Goal: Transaction & Acquisition: Obtain resource

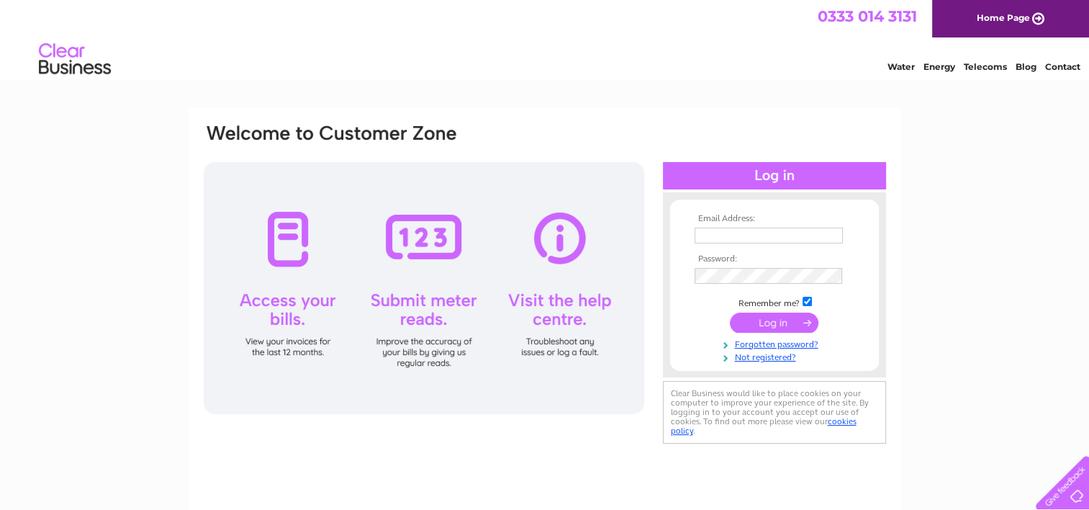
type input "amber.franklin@primerodevelopments.co.uk"
click at [763, 327] on input "submit" at bounding box center [774, 322] width 89 height 20
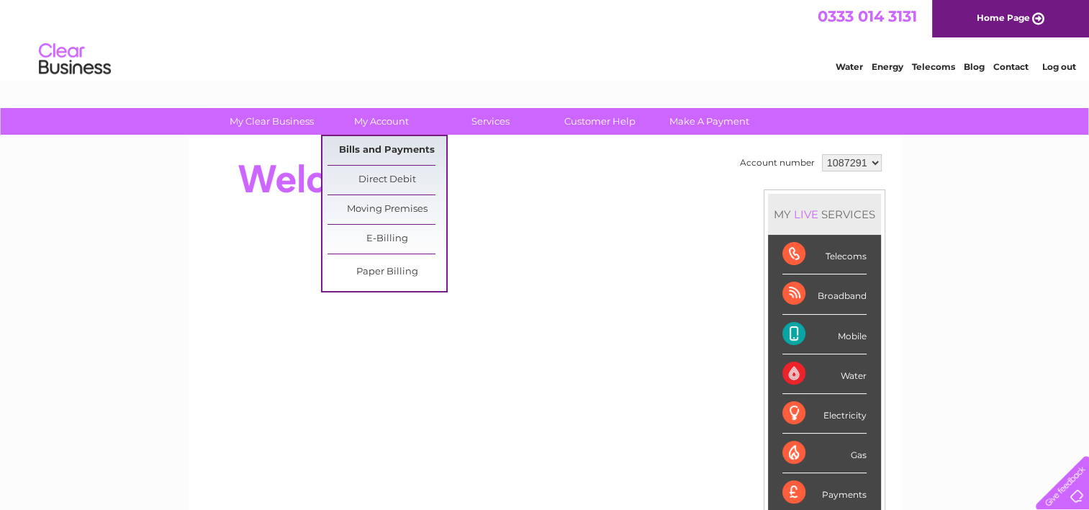
click at [356, 145] on link "Bills and Payments" at bounding box center [387, 150] width 119 height 29
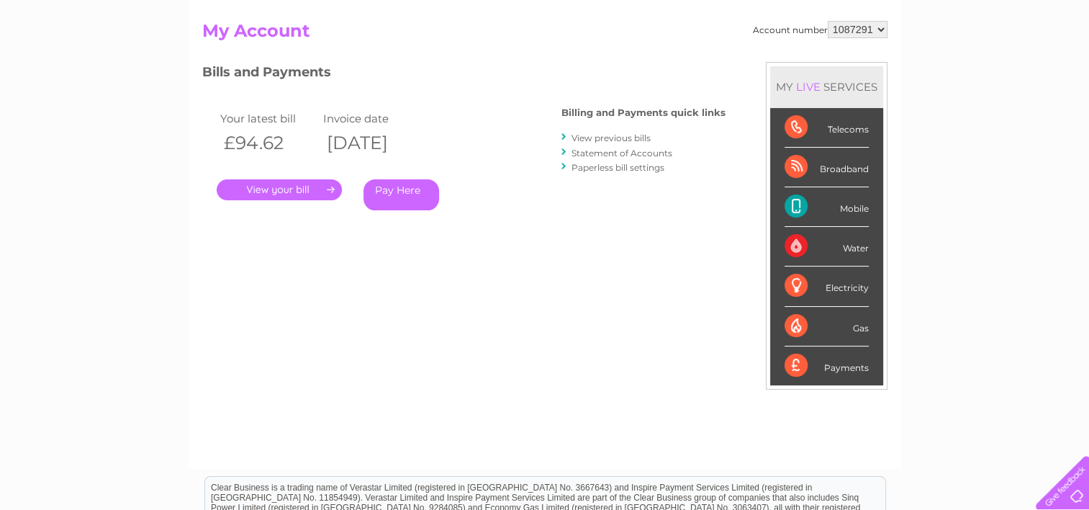
click at [592, 135] on link "View previous bills" at bounding box center [611, 137] width 79 height 11
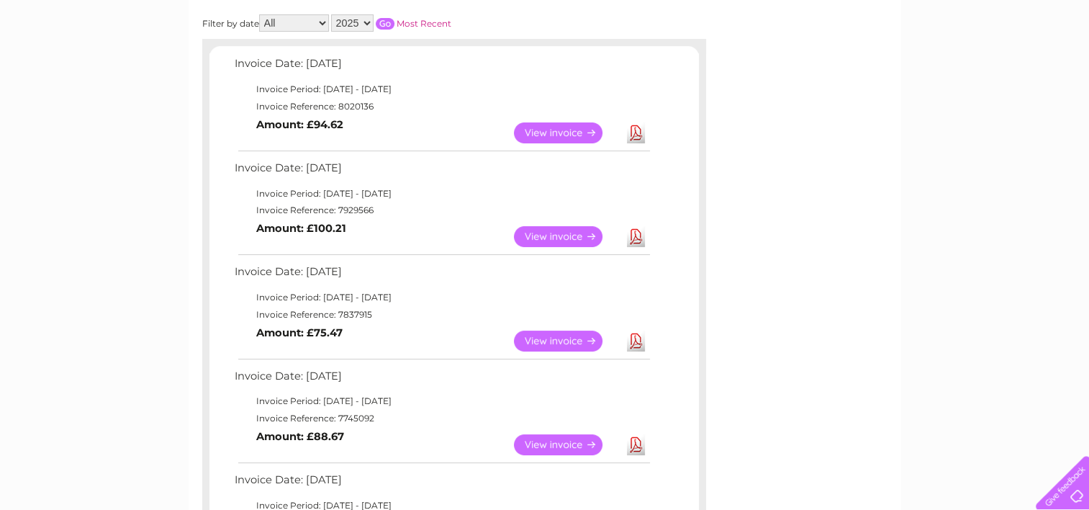
click at [571, 235] on link "View" at bounding box center [567, 236] width 106 height 21
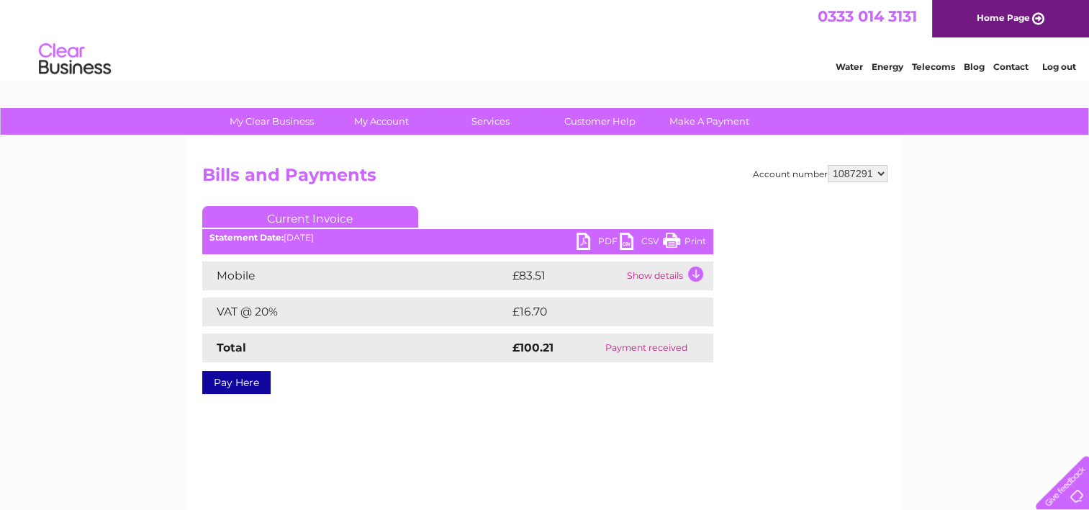
scroll to position [72, 0]
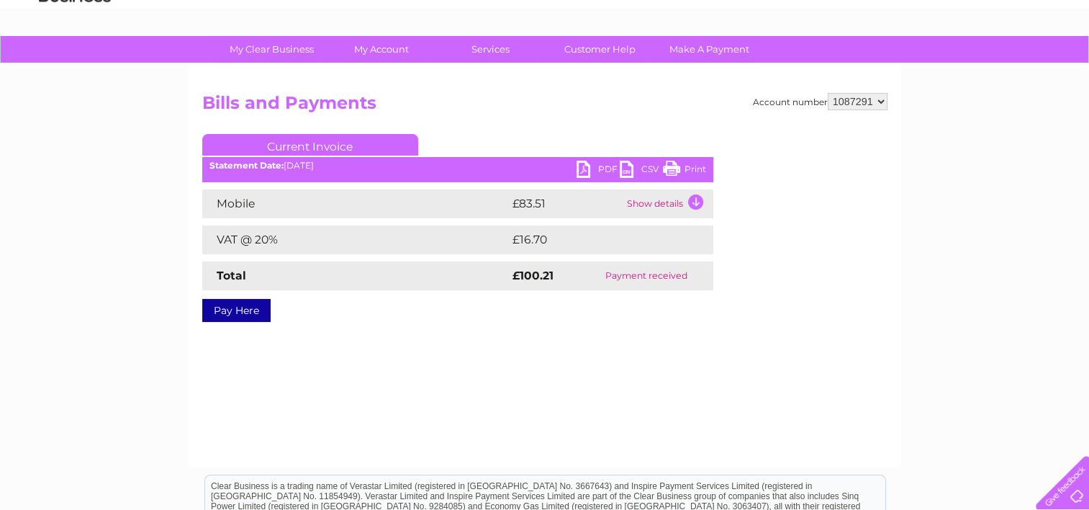
click at [605, 168] on link "PDF" at bounding box center [598, 171] width 43 height 21
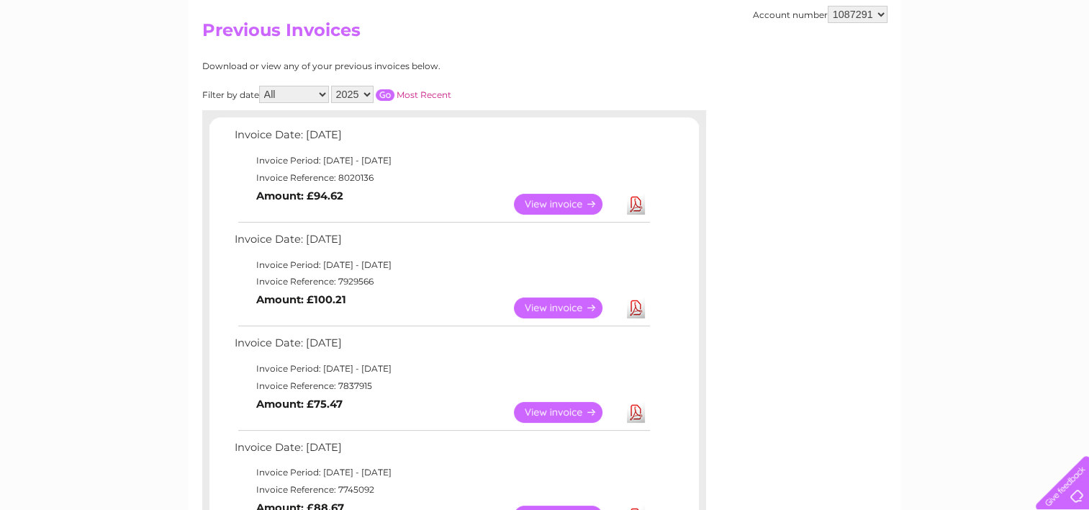
scroll to position [144, 0]
click at [568, 202] on link "View" at bounding box center [567, 204] width 106 height 21
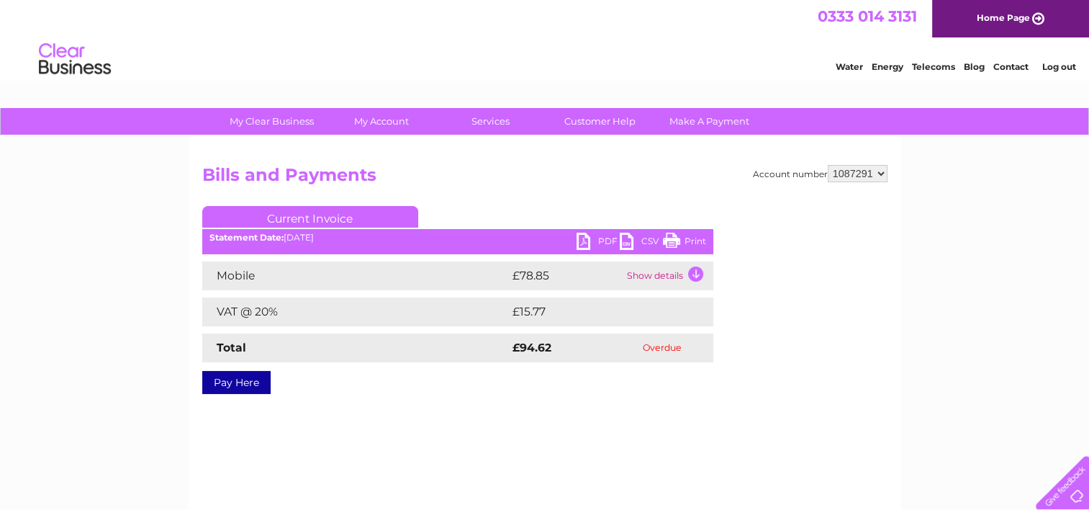
click at [588, 244] on link "PDF" at bounding box center [598, 243] width 43 height 21
click at [590, 184] on h2 "Bills and Payments" at bounding box center [544, 178] width 685 height 27
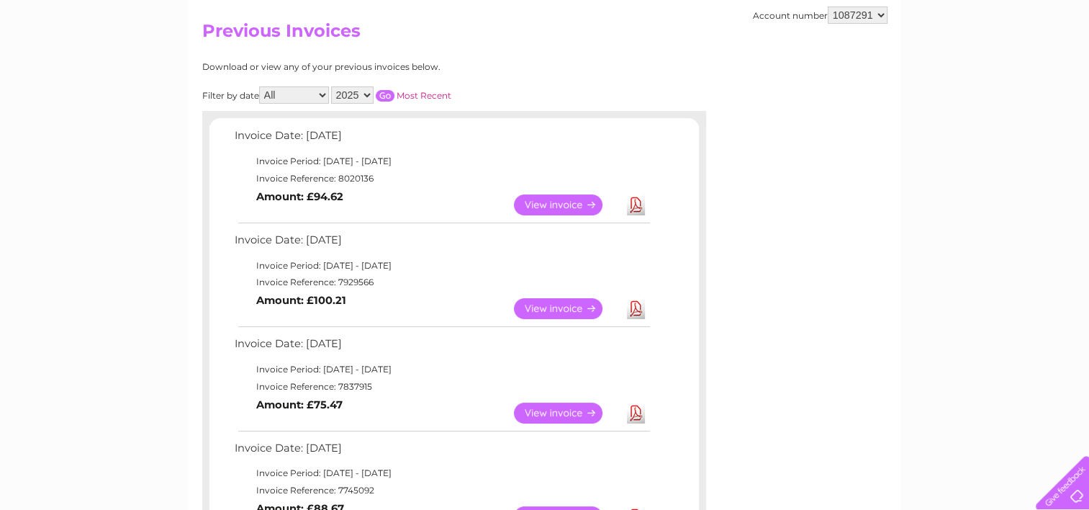
click at [559, 307] on link "View" at bounding box center [567, 308] width 106 height 21
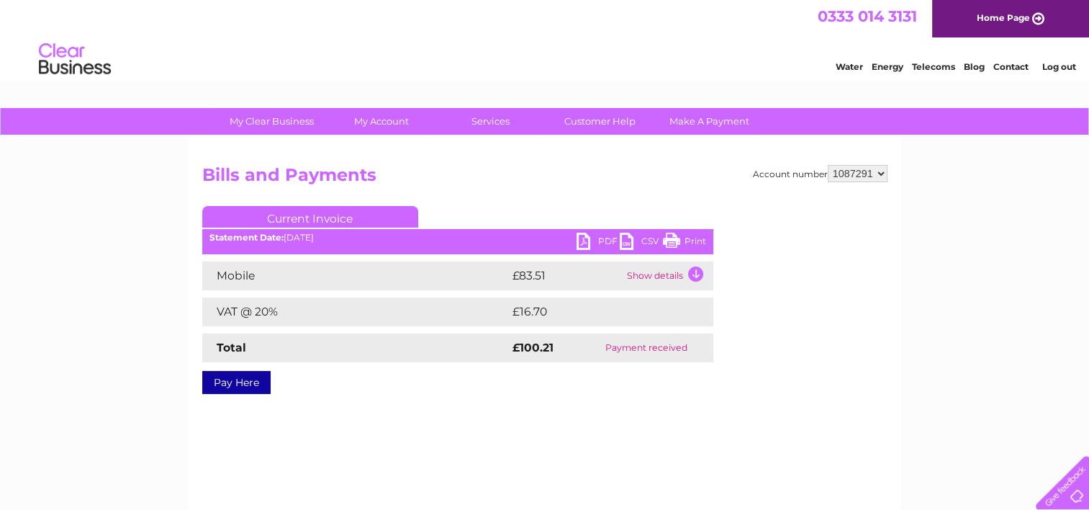
click at [598, 238] on link "PDF" at bounding box center [598, 243] width 43 height 21
